Goal: Task Accomplishment & Management: Understand process/instructions

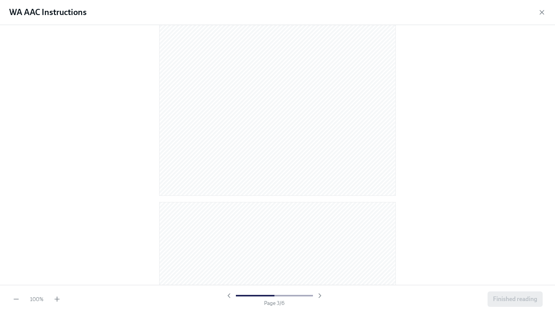
scroll to position [786, 0]
click at [455, 131] on div at bounding box center [277, 155] width 555 height 260
click at [404, 88] on div at bounding box center [277, 155] width 555 height 260
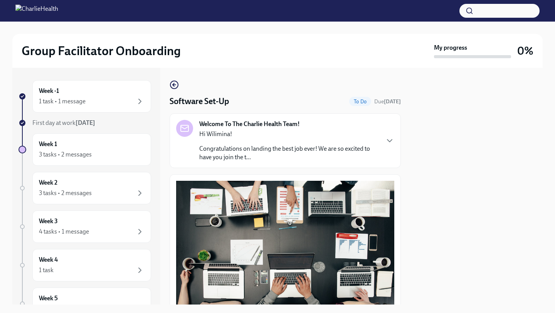
click at [429, 199] on div at bounding box center [476, 186] width 133 height 237
drag, startPoint x: 406, startPoint y: 182, endPoint x: 323, endPoint y: 293, distance: 138.2
click at [332, 304] on div "Week -1 1 task • 1 message First day at work Sep 2nd Week 1 3 tasks • 2 message…" at bounding box center [277, 186] width 530 height 237
click at [478, 11] on button "button" at bounding box center [500, 11] width 80 height 14
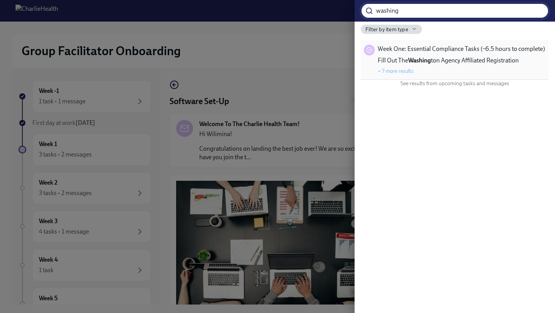
type input "washing"
click at [481, 52] on span "Week One: Essential Compliance Tasks (~6.5 hours to complete)" at bounding box center [461, 49] width 167 height 8
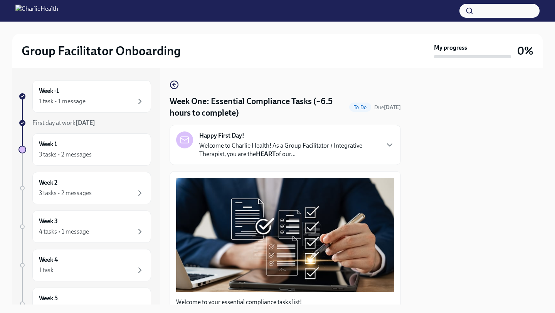
click at [421, 175] on div at bounding box center [476, 186] width 133 height 237
click at [389, 148] on icon "button" at bounding box center [389, 144] width 9 height 9
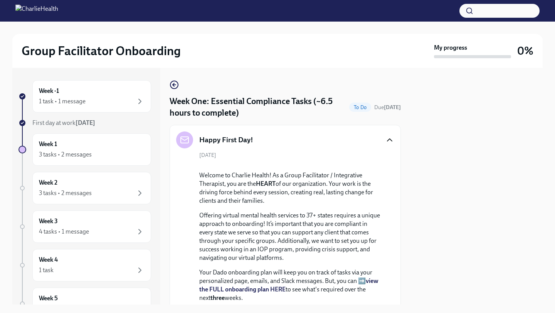
click at [385, 215] on div "September 2nd Welcome to Charlie Health! As a Group Facilitator / Integrative T…" at bounding box center [285, 289] width 218 height 275
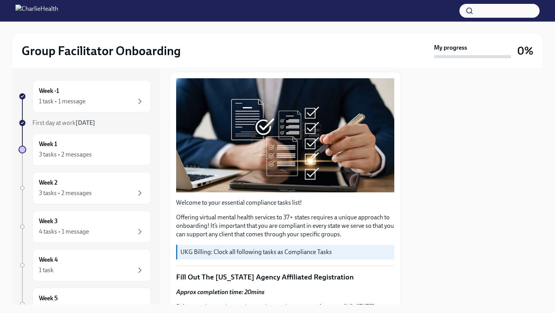
scroll to position [370, 0]
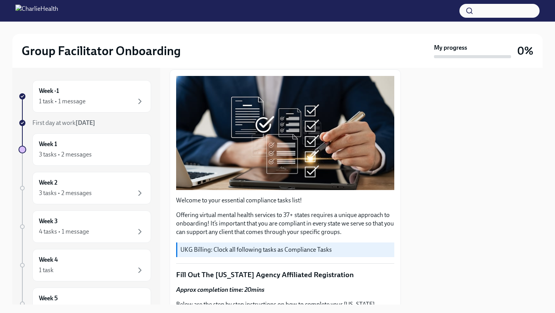
click at [405, 217] on div "Week -1 1 task • 1 message First day at work Sep 2nd Week 1 3 tasks • 2 message…" at bounding box center [277, 186] width 530 height 237
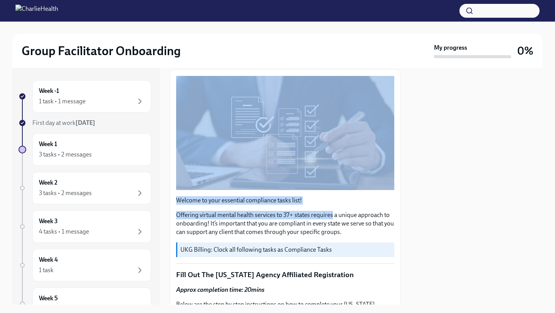
drag, startPoint x: 382, startPoint y: 125, endPoint x: 357, endPoint y: 259, distance: 136.1
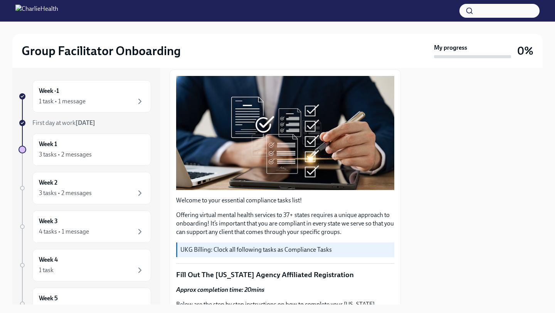
click at [341, 236] on p "Offering virtual mental health services to 37+ states requires a unique approac…" at bounding box center [285, 223] width 218 height 25
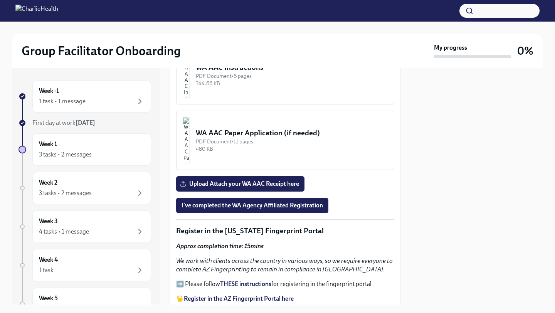
scroll to position [1018, 0]
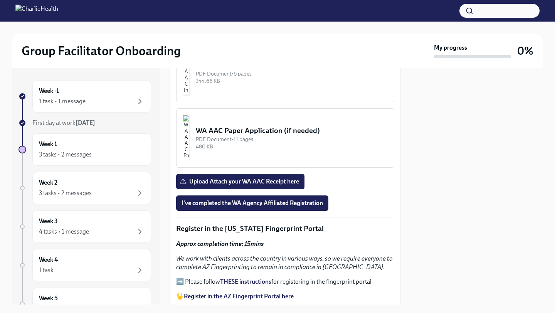
click at [266, 85] on div "344.66 KB" at bounding box center [292, 80] width 192 height 7
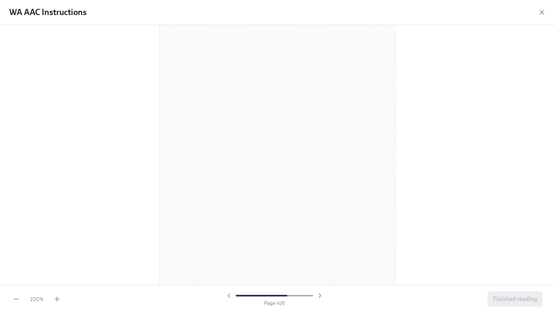
scroll to position [987, 0]
click at [481, 78] on div at bounding box center [277, 155] width 555 height 260
click at [471, 113] on div at bounding box center [277, 155] width 555 height 260
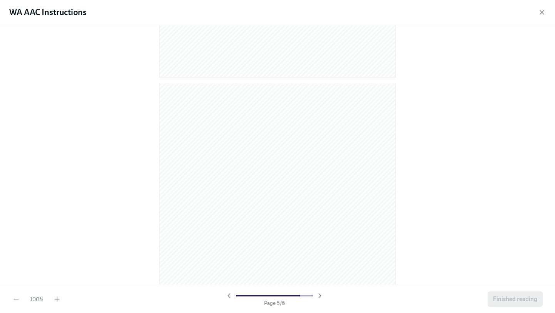
click at [429, 150] on div at bounding box center [277, 155] width 555 height 260
click at [478, 168] on div at bounding box center [277, 155] width 555 height 260
click at [525, 132] on div at bounding box center [277, 155] width 555 height 260
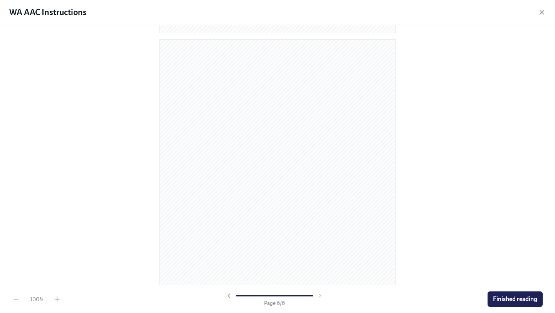
scroll to position [1558, 0]
